Goal: Information Seeking & Learning: Compare options

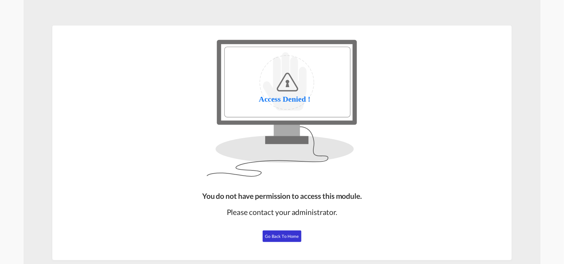
click at [283, 241] on button "Go Back to Home" at bounding box center [281, 236] width 39 height 12
